Goal: Task Accomplishment & Management: Use online tool/utility

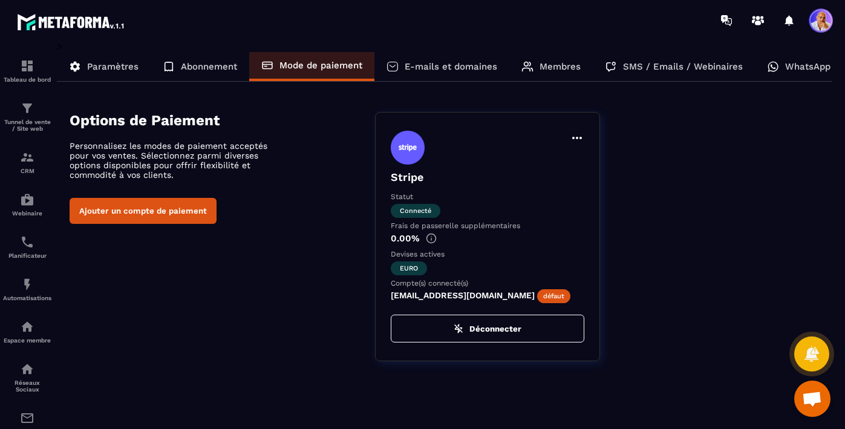
scroll to position [9009, 0]
click at [25, 119] on p "Tunnel de vente / Site web" at bounding box center [27, 125] width 48 height 13
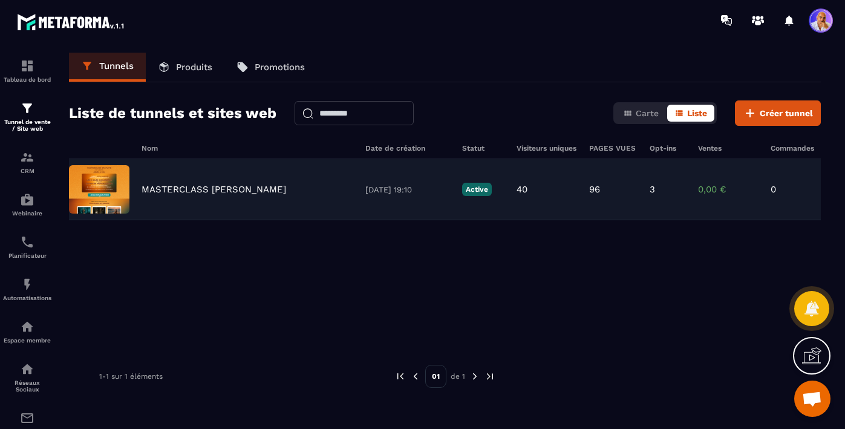
click at [209, 189] on p "MASTERCLASS [PERSON_NAME]" at bounding box center [214, 189] width 145 height 11
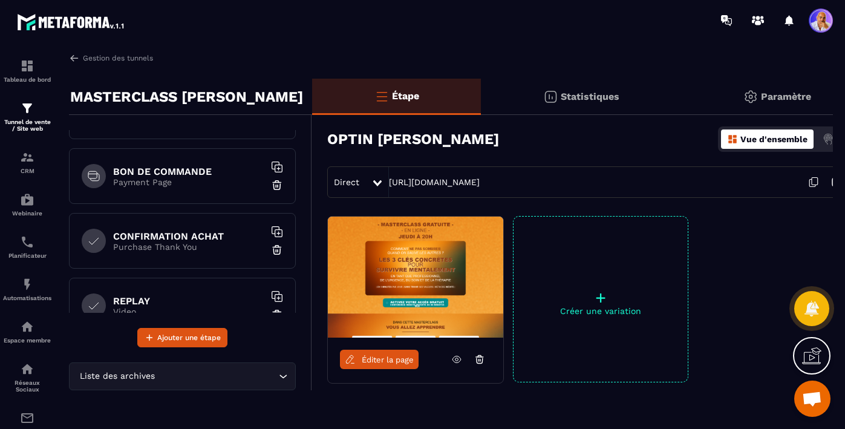
scroll to position [375, 0]
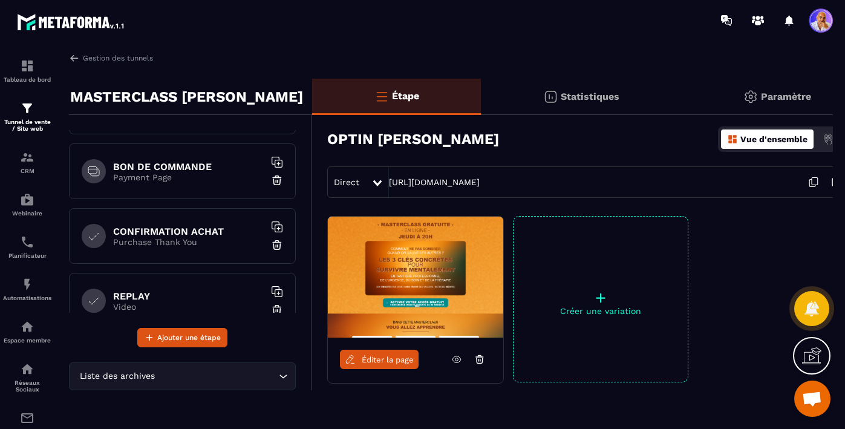
click at [201, 187] on div "BON DE COMMANDE Payment Page" at bounding box center [182, 171] width 227 height 56
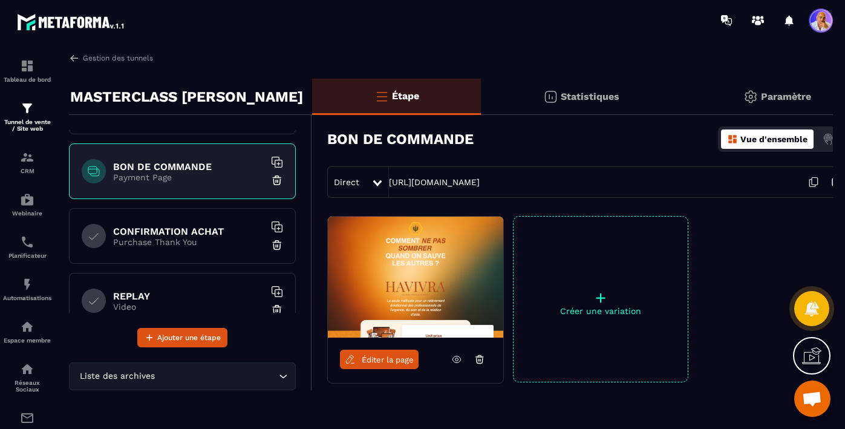
click at [366, 361] on span "Éditer la page" at bounding box center [388, 359] width 52 height 9
